Goal: Task Accomplishment & Management: Use online tool/utility

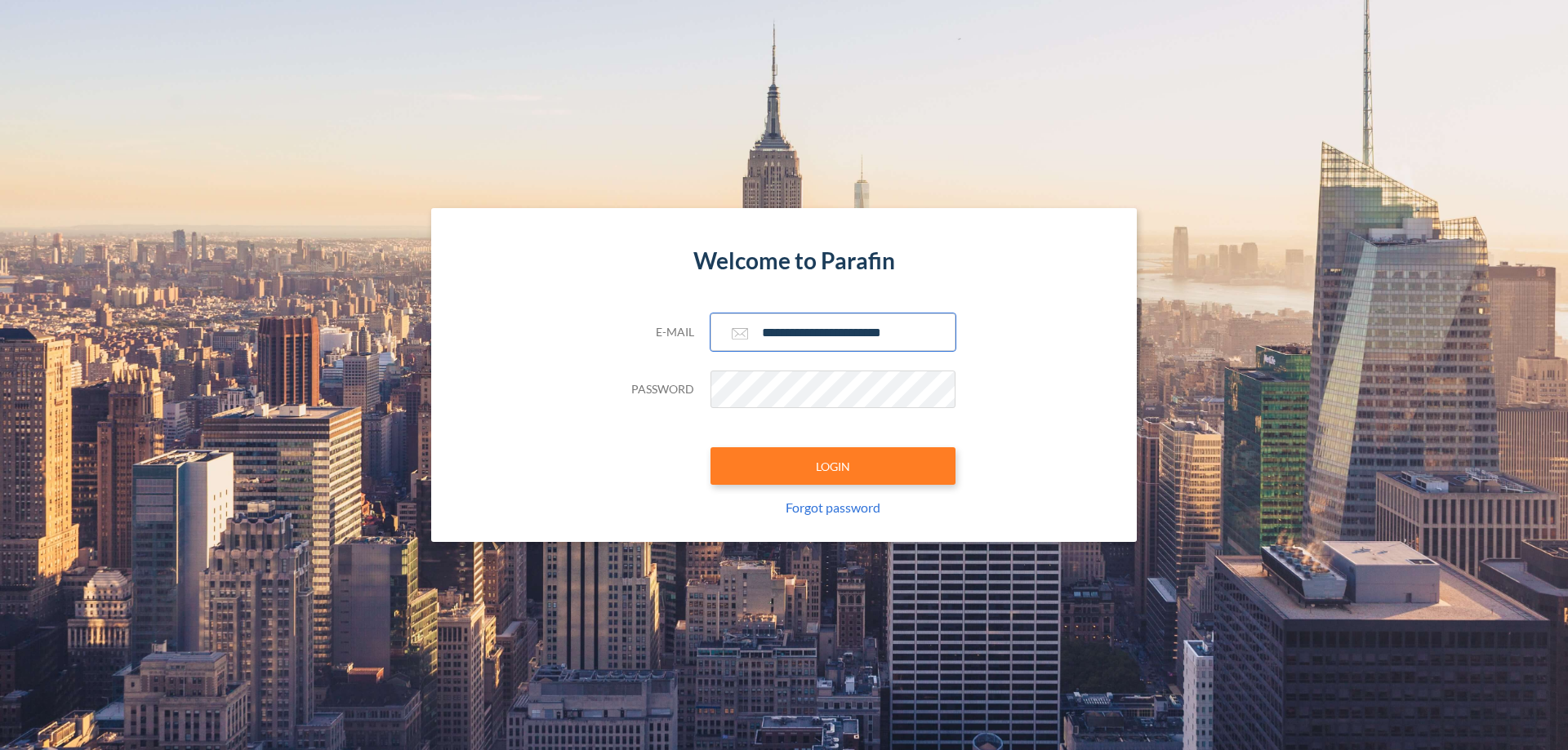
type input "**********"
click at [833, 466] on button "LOGIN" at bounding box center [833, 465] width 245 height 37
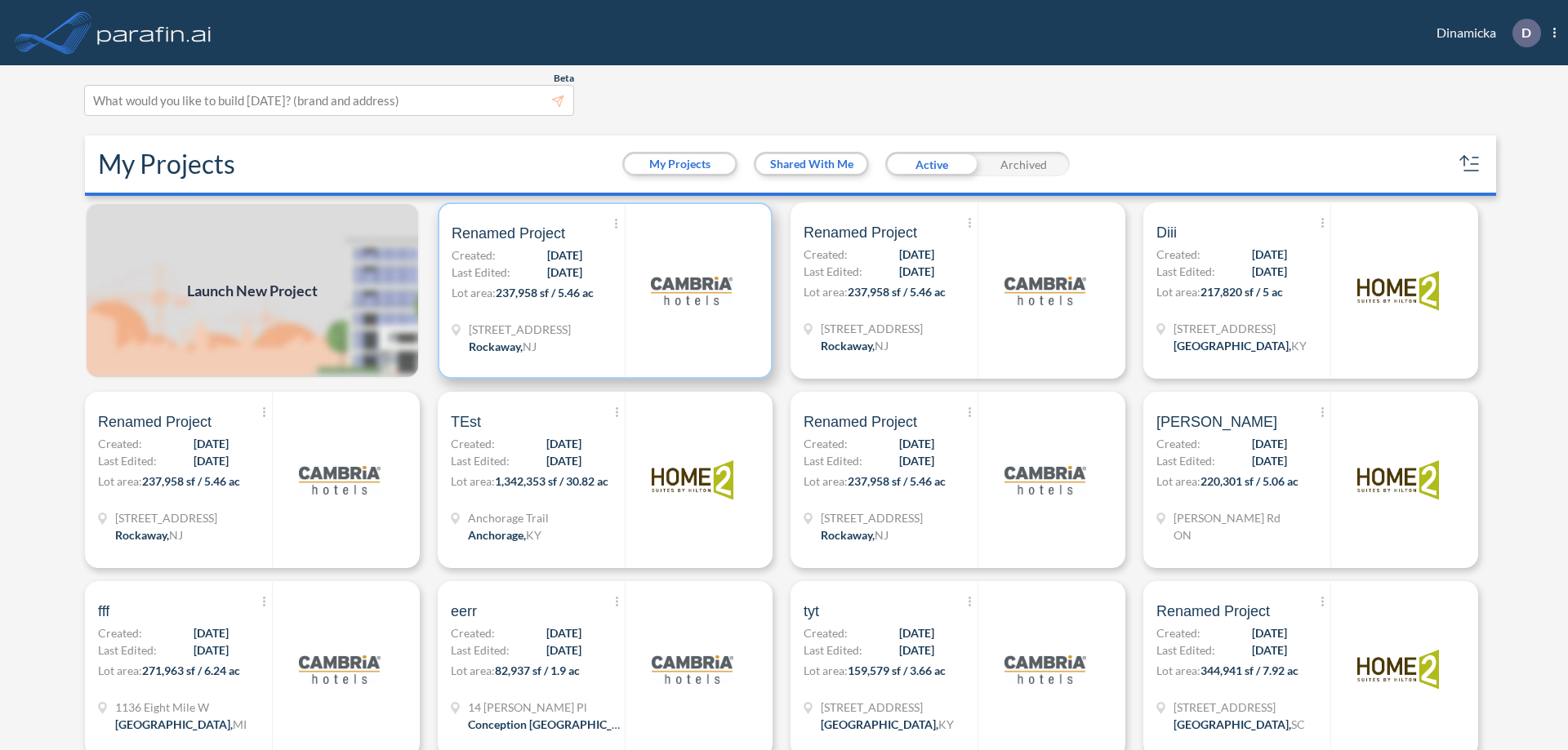
scroll to position [4, 0]
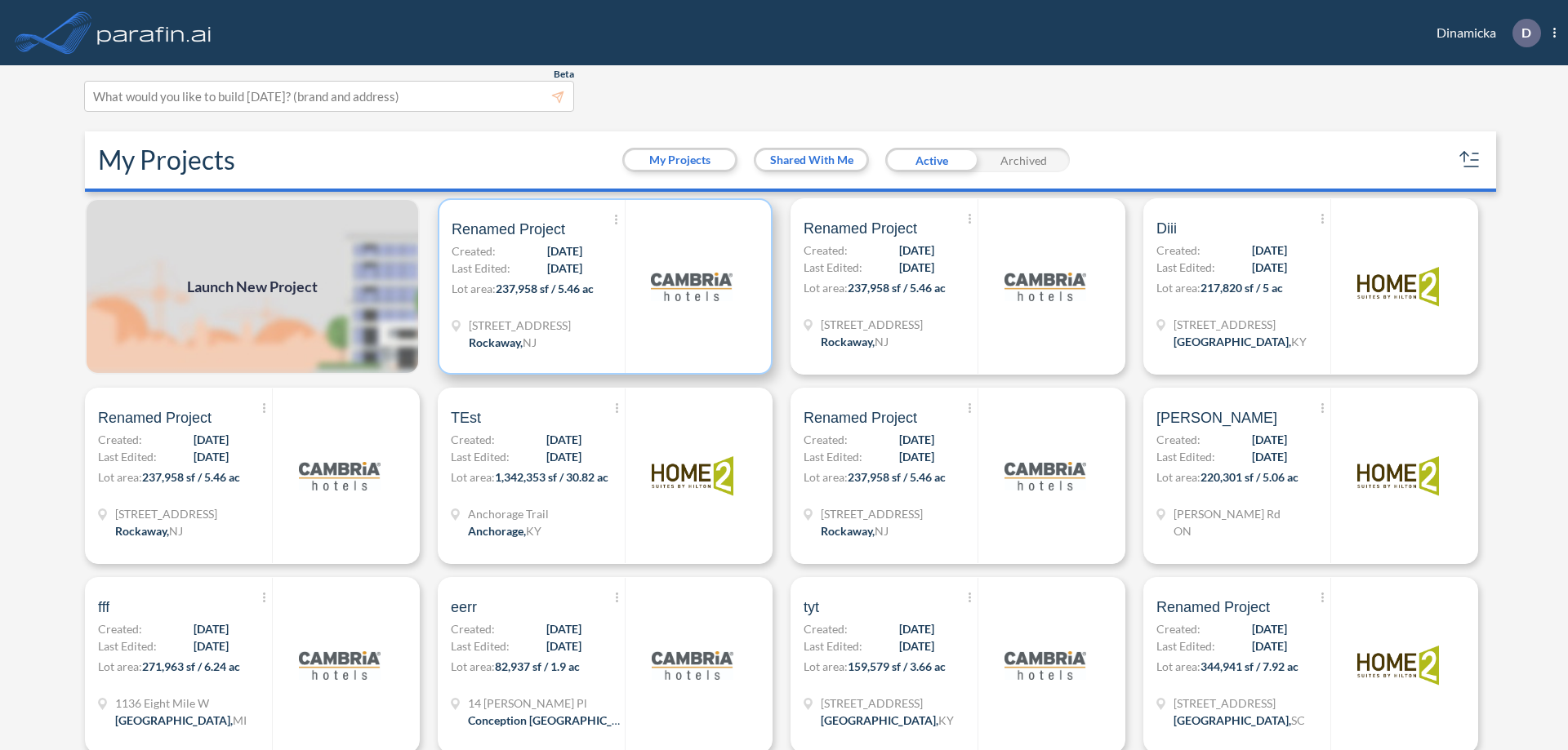
click at [602, 286] on p "Lot area: 237,958 sf / 5.46 ac" at bounding box center [537, 292] width 173 height 23
